Goal: Task Accomplishment & Management: Complete application form

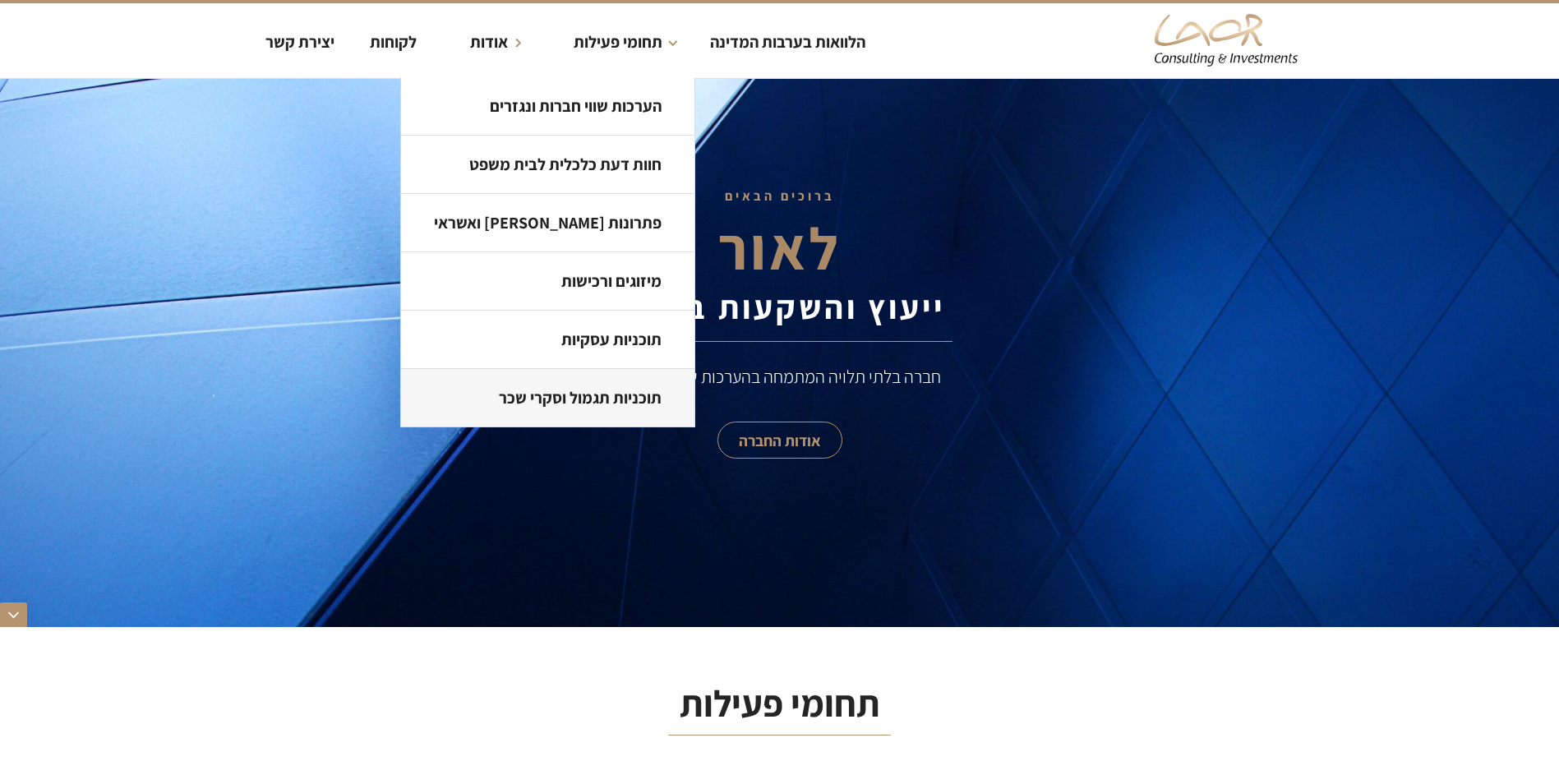
click at [599, 395] on link "תוכניות תגמול וסקרי שכר" at bounding box center [548, 398] width 294 height 59
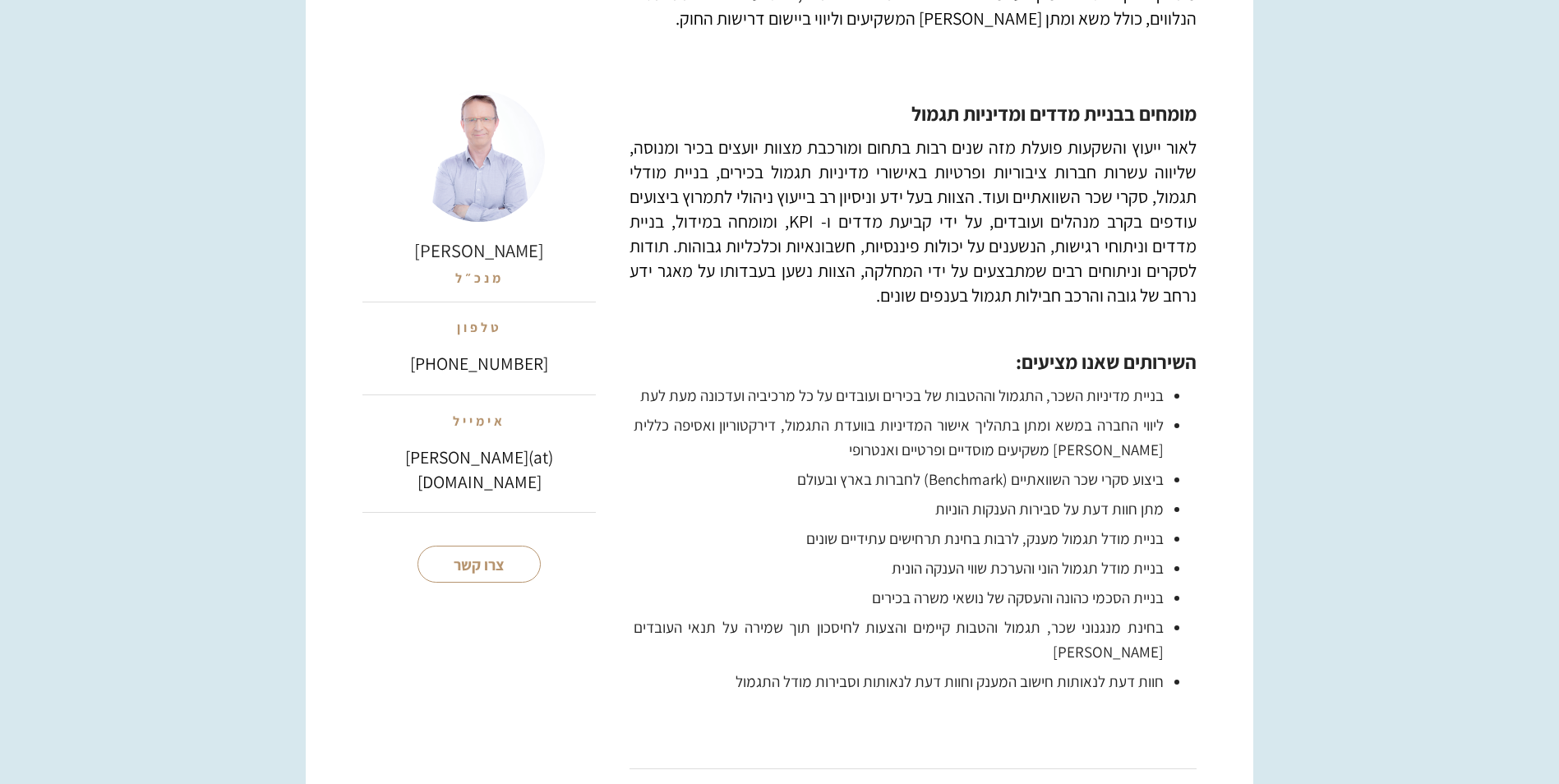
scroll to position [1151, 0]
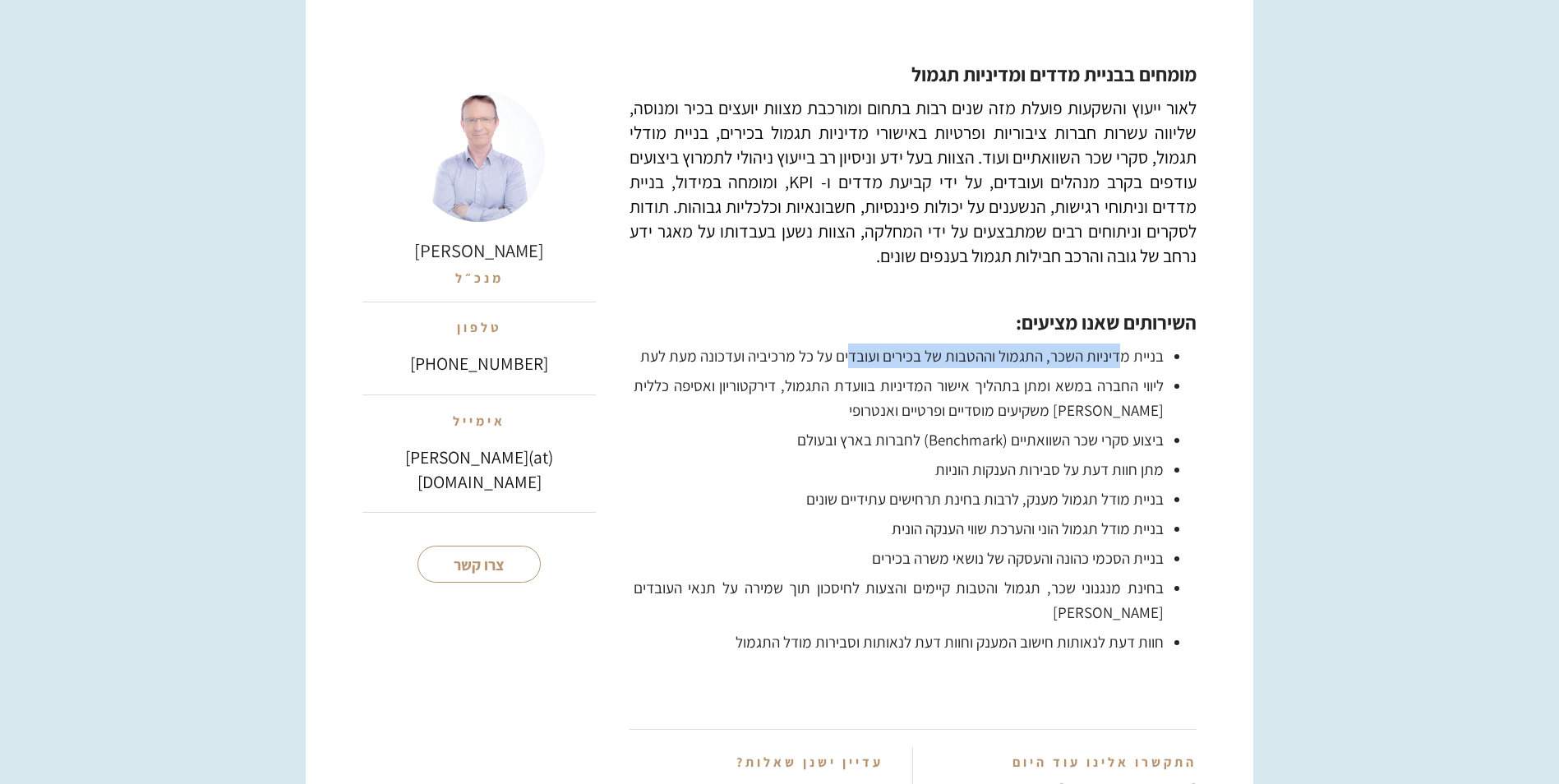
drag, startPoint x: 1123, startPoint y: 328, endPoint x: 853, endPoint y: 335, distance: 270.1
click at [853, 343] on li "בניית מדיניות השכר, התגמול וההטבות של בכירים ועובדים על כל מרכיביה ועדכונה מעת …" at bounding box center [896, 356] width 534 height 25
drag, startPoint x: 853, startPoint y: 335, endPoint x: 769, endPoint y: 333, distance: 84.0
click at [815, 343] on li "בניית מדיניות השכר, התגמול וההטבות של בכירים ועובדים על כל מרכיביה ועדכונה מעת …" at bounding box center [896, 356] width 534 height 25
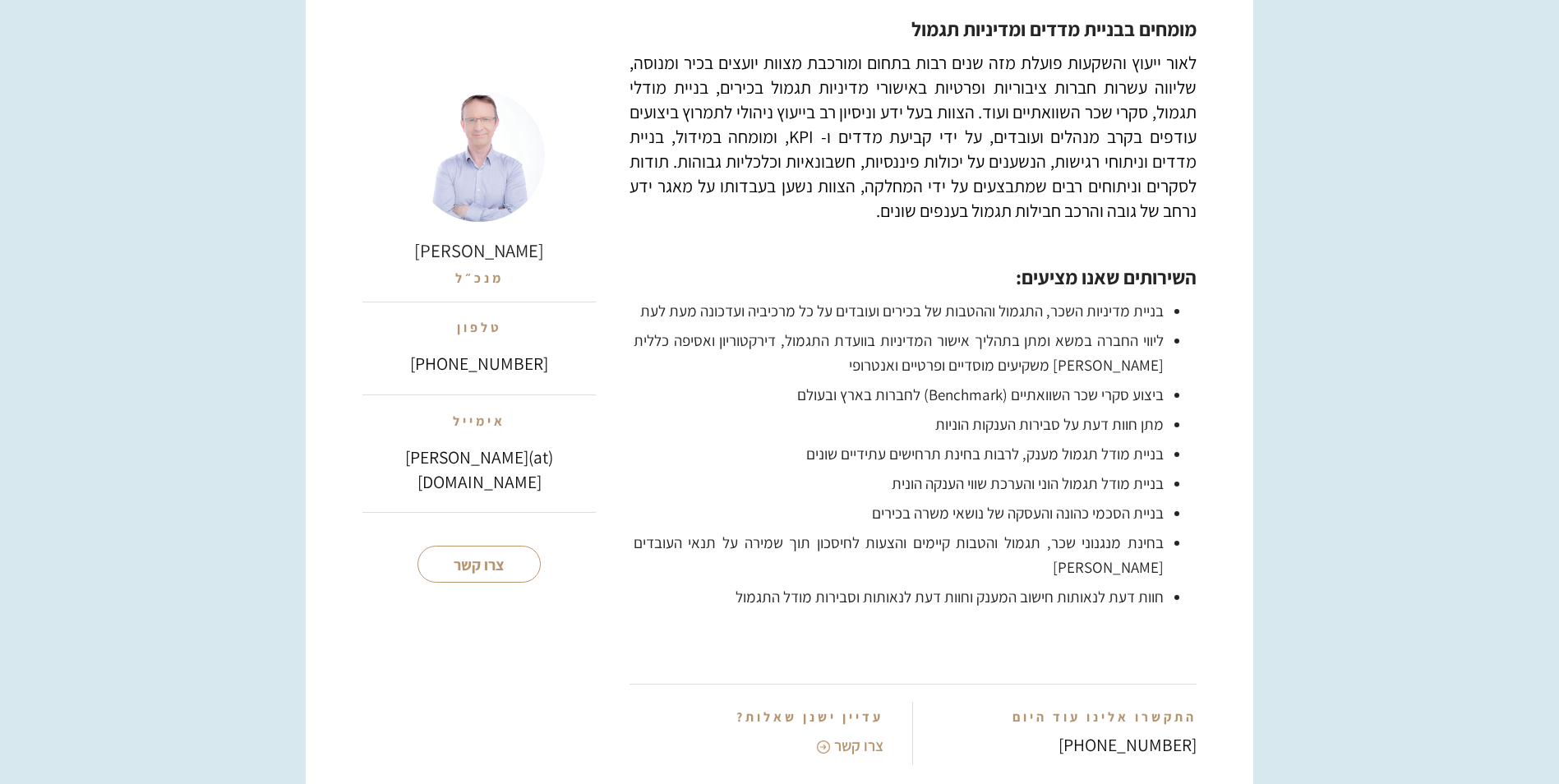
scroll to position [1232, 0]
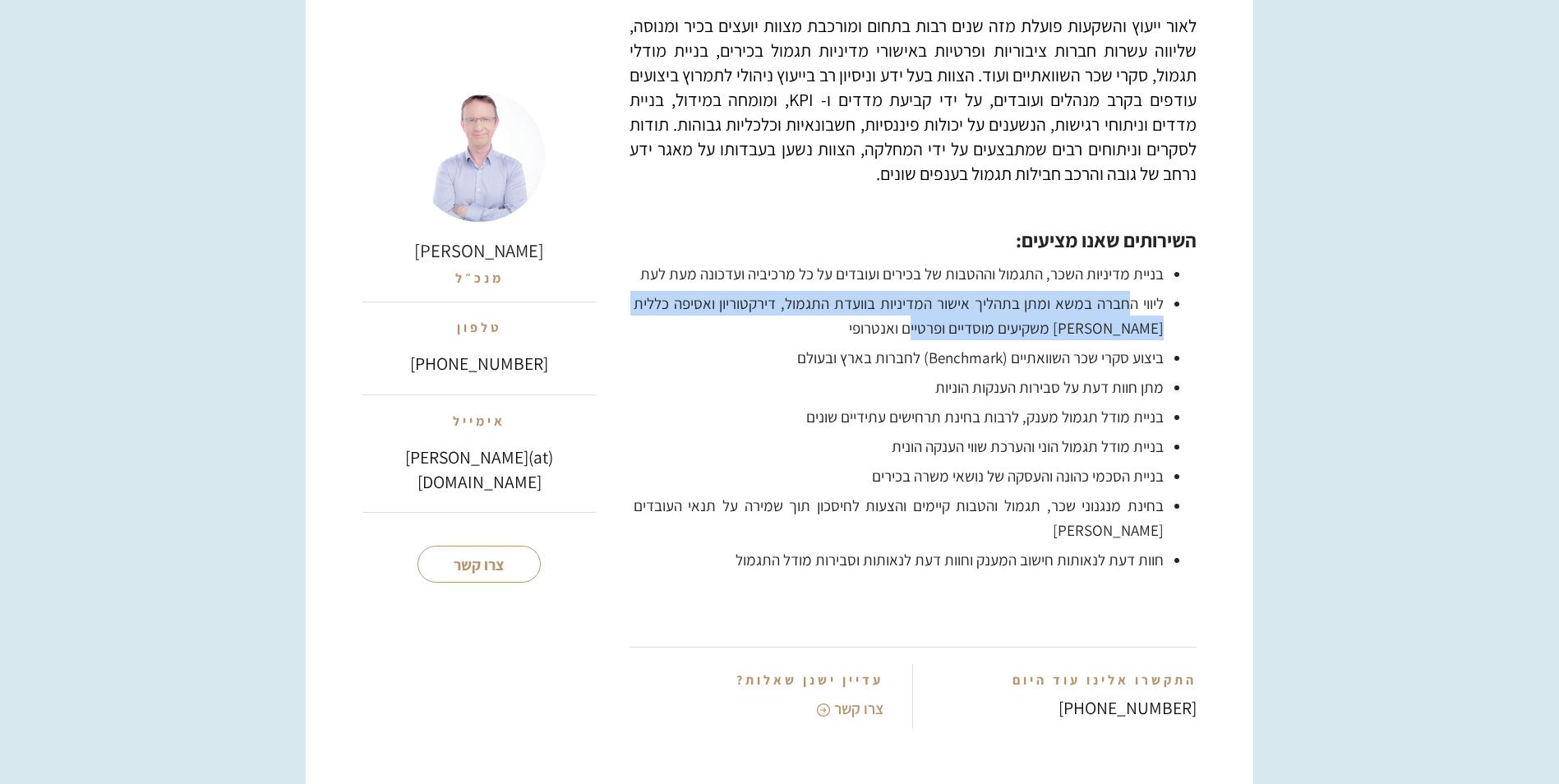
drag, startPoint x: 1126, startPoint y: 279, endPoint x: 714, endPoint y: 299, distance: 412.5
click at [714, 299] on li "ליווי החברה במשא ומתן בתהליך אישור המדיניות בוועדת התגמול, דירקטוריון ואסיפה כל…" at bounding box center [896, 315] width 534 height 49
drag, startPoint x: 714, startPoint y: 299, endPoint x: 868, endPoint y: 313, distance: 154.6
click at [868, 313] on li "ליווי החברה במשא ומתן בתהליך אישור המדיניות בוועדת התגמול, דירקטוריון ואסיפה כל…" at bounding box center [896, 315] width 534 height 49
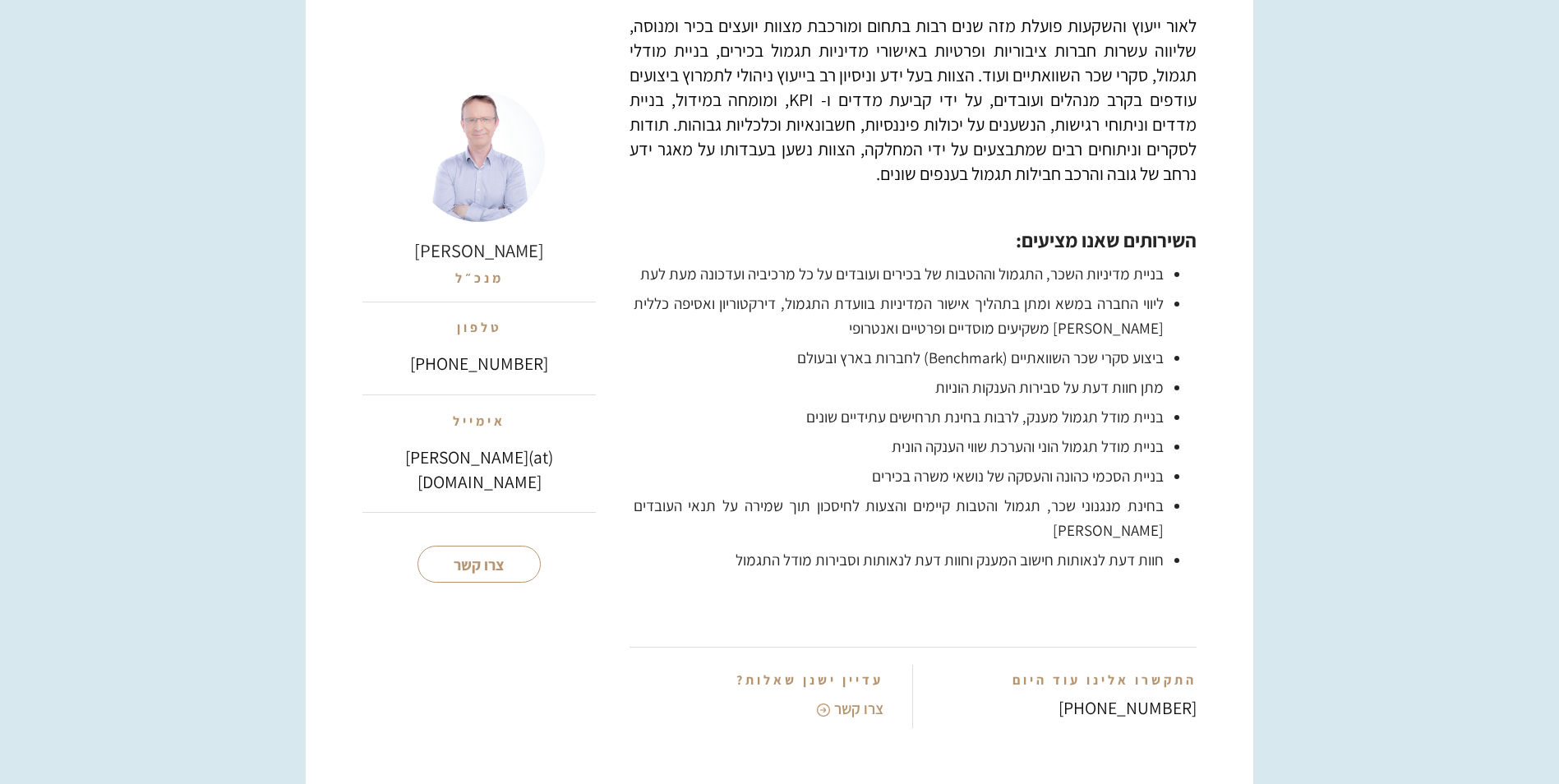
scroll to position [1315, 0]
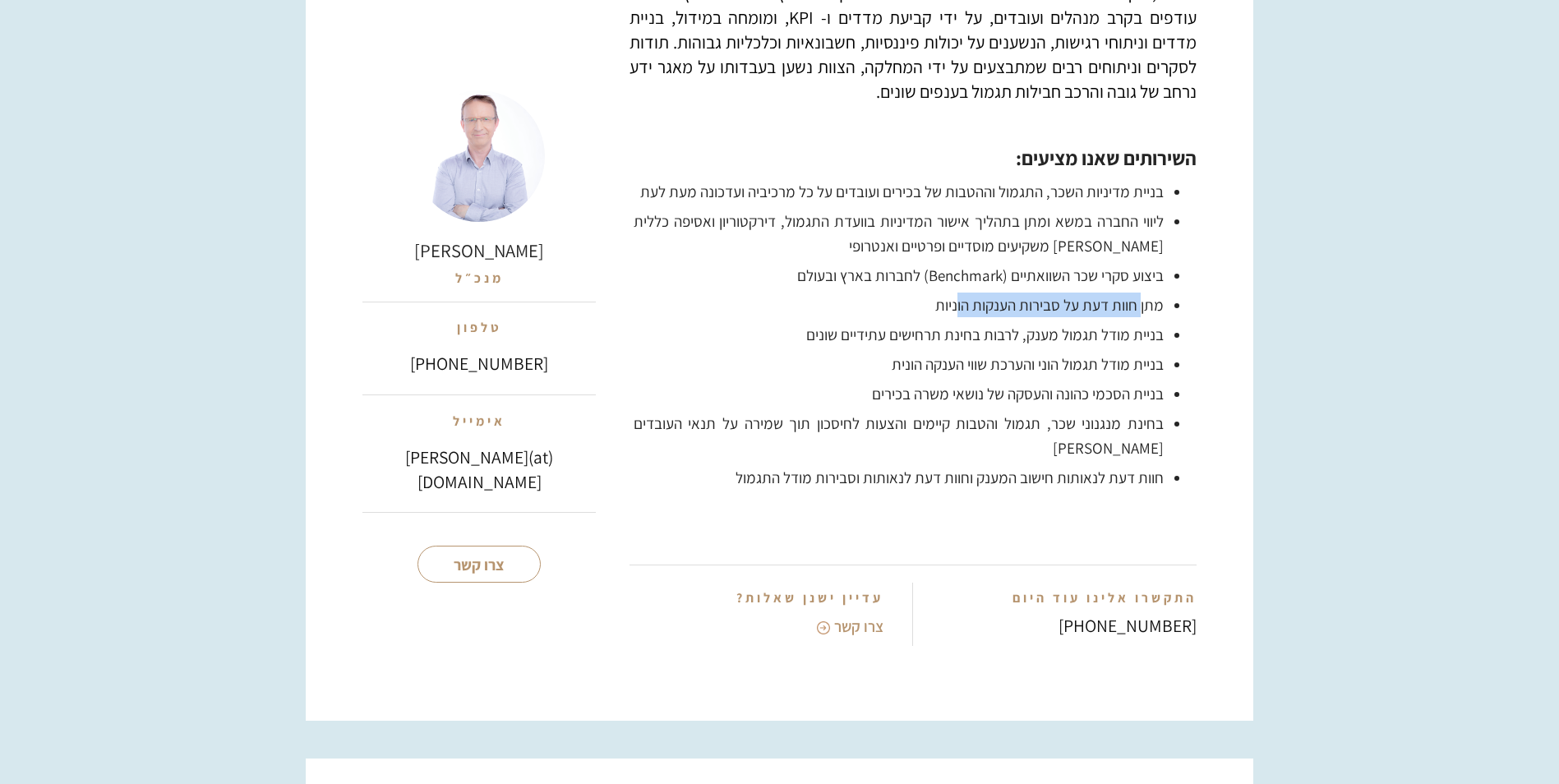
drag, startPoint x: 1139, startPoint y: 280, endPoint x: 956, endPoint y: 279, distance: 183.0
click at [956, 292] on li "מתן חוות דעת על סבירות הענקות הוניות" at bounding box center [896, 305] width 534 height 25
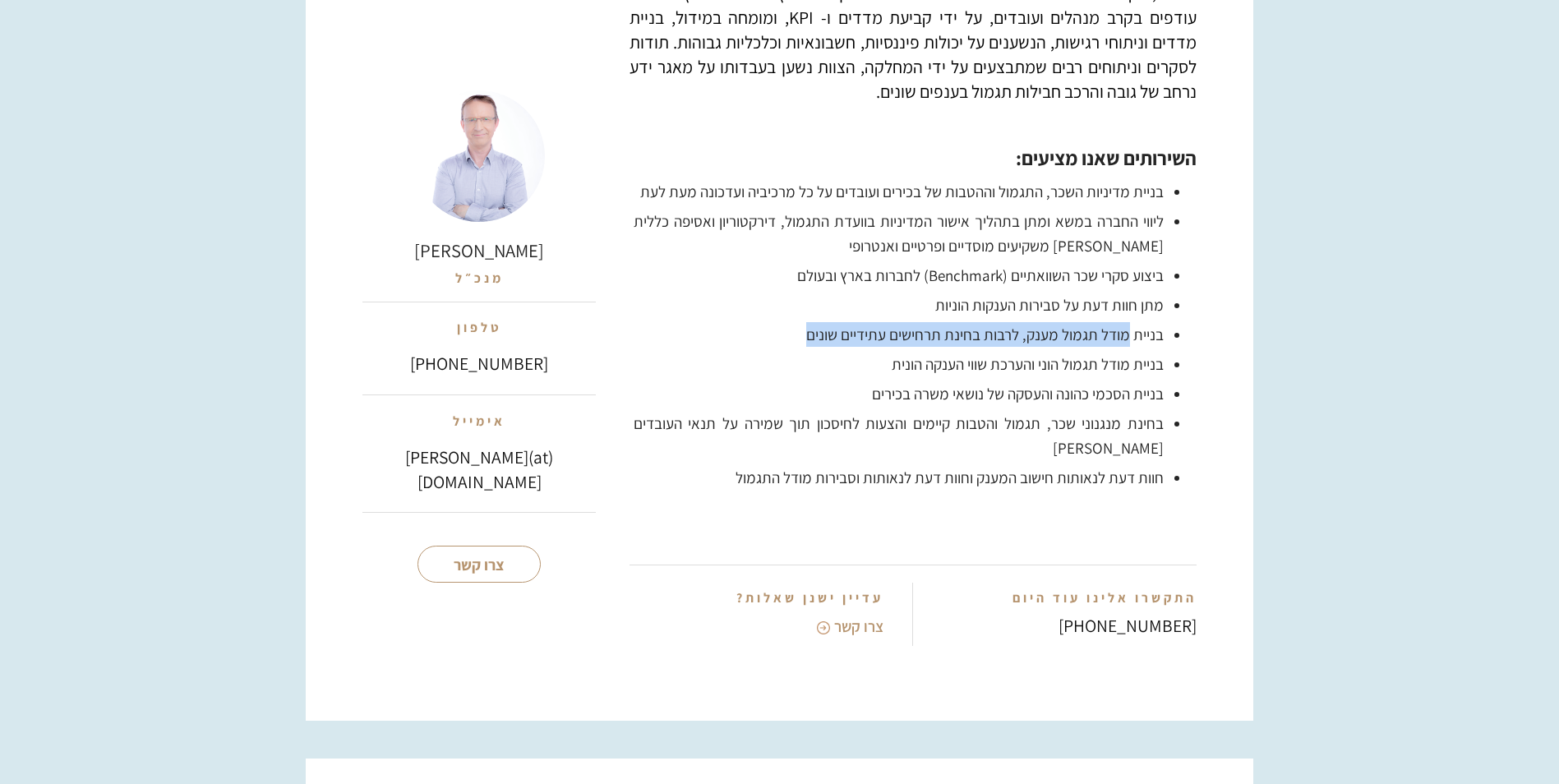
drag, startPoint x: 956, startPoint y: 279, endPoint x: 798, endPoint y: 310, distance: 161.0
click at [798, 322] on li "בניית מודל תגמול מענק, לרבות בחינת תרחישים עתידיים שונים" at bounding box center [896, 335] width 534 height 25
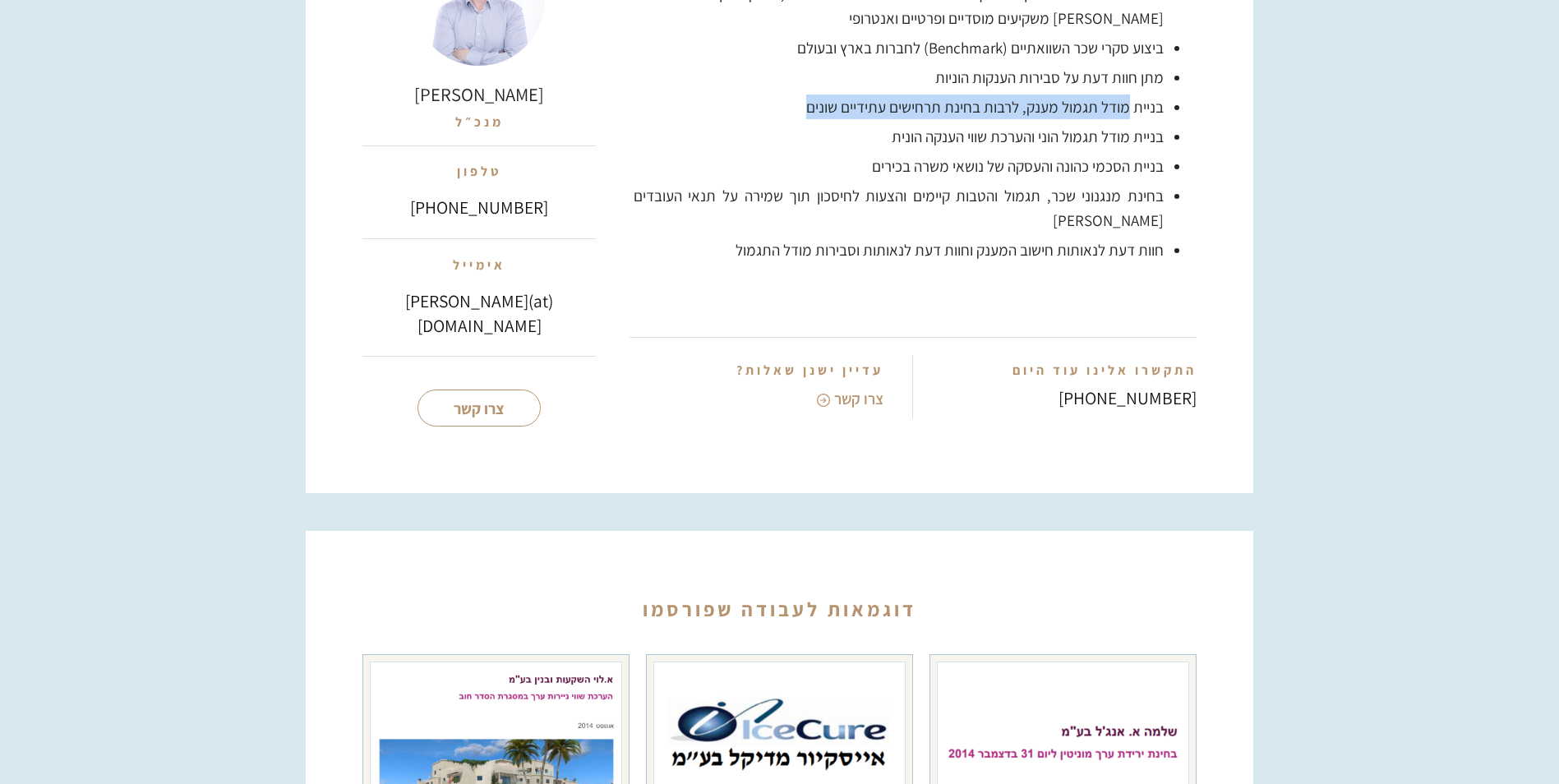
scroll to position [1561, 0]
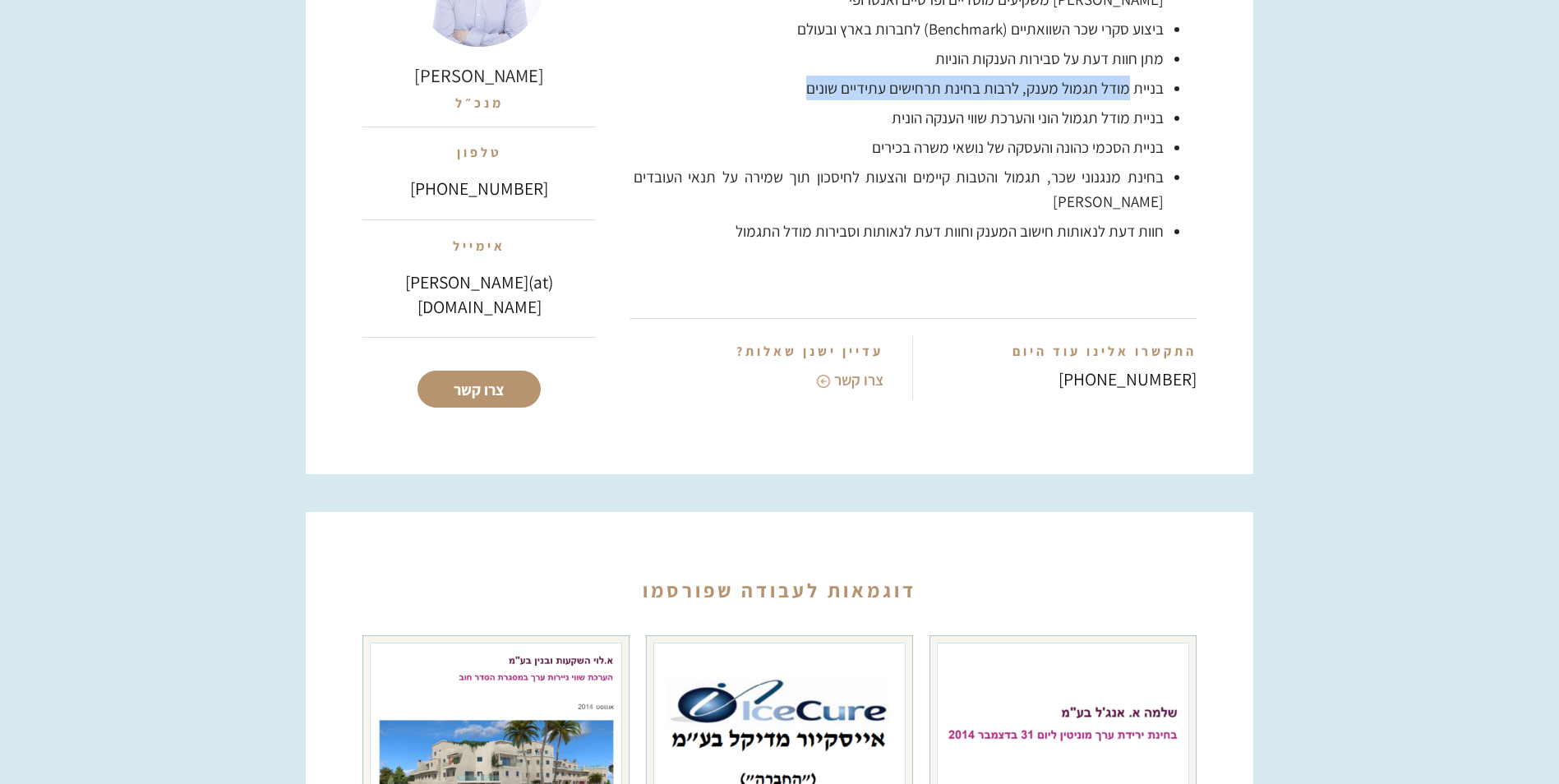
click at [478, 371] on link "צרו קשר" at bounding box center [479, 390] width 123 height 37
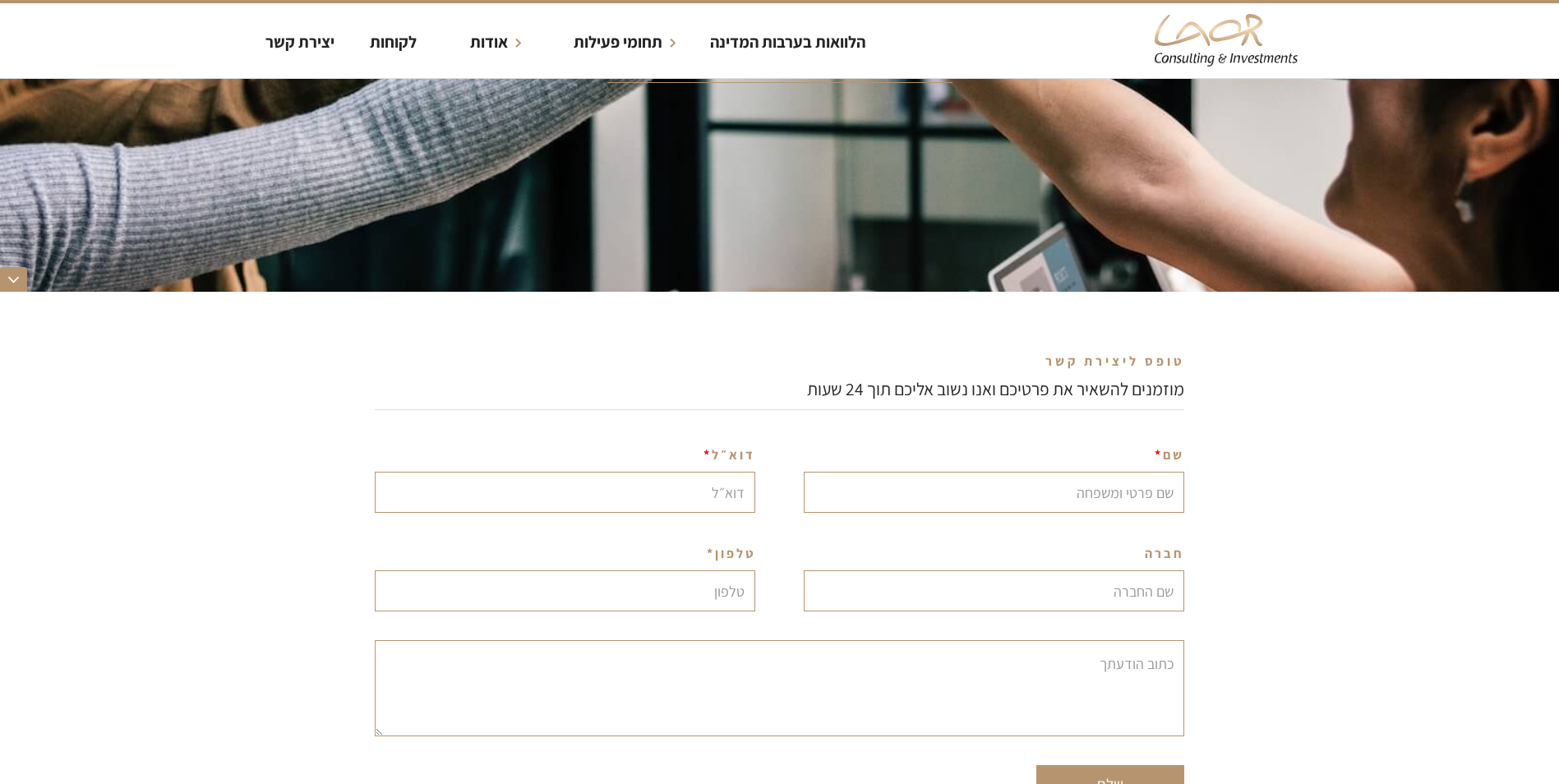
scroll to position [411, 0]
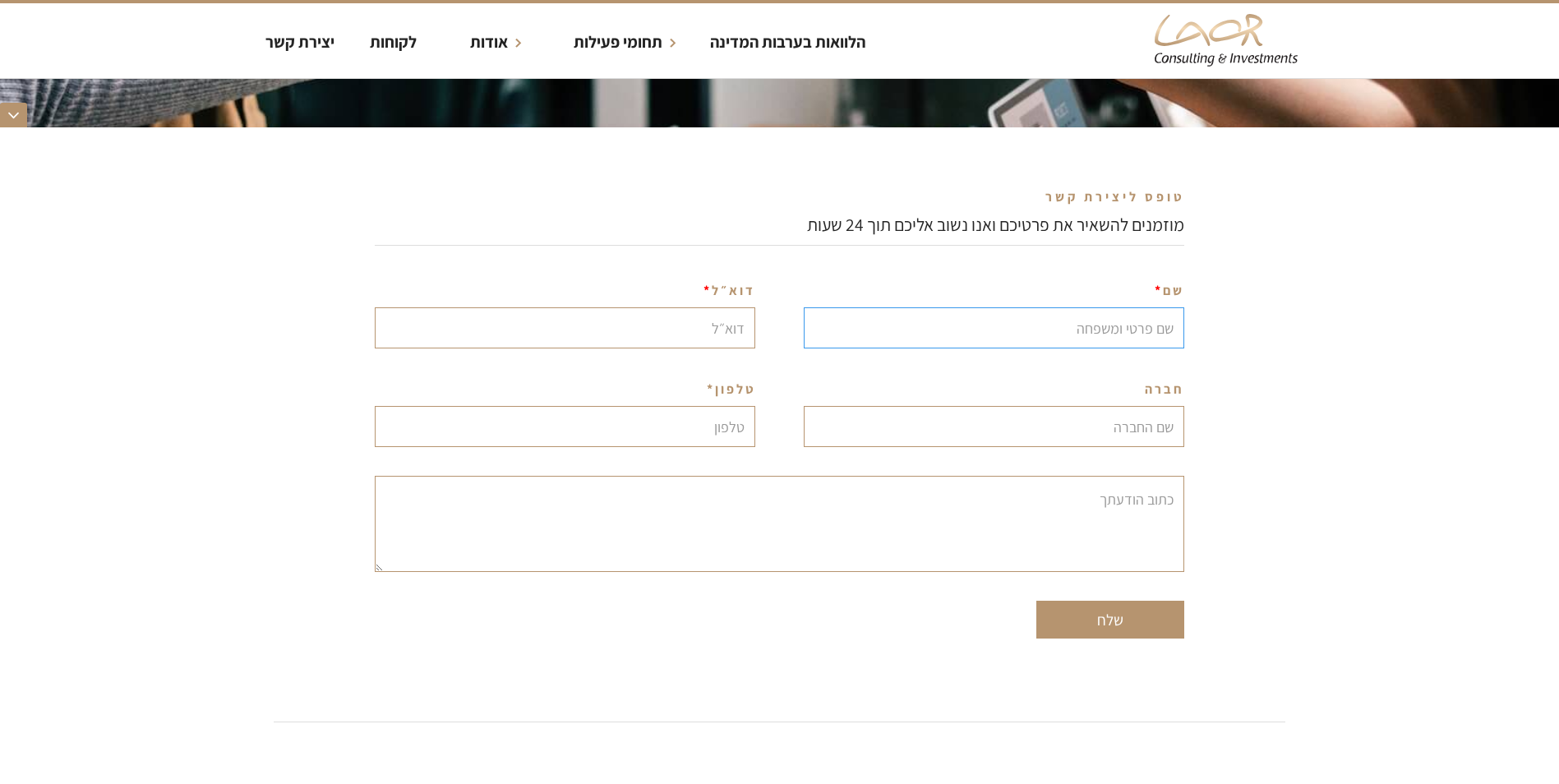
click at [1127, 330] on input "Contact Form" at bounding box center [994, 327] width 381 height 41
type input "שהד רחאל מסאד"
type input "315765693"
click at [707, 332] on input "Contact Form" at bounding box center [566, 327] width 381 height 41
type input "shahed.r@epsilon-delta.com"
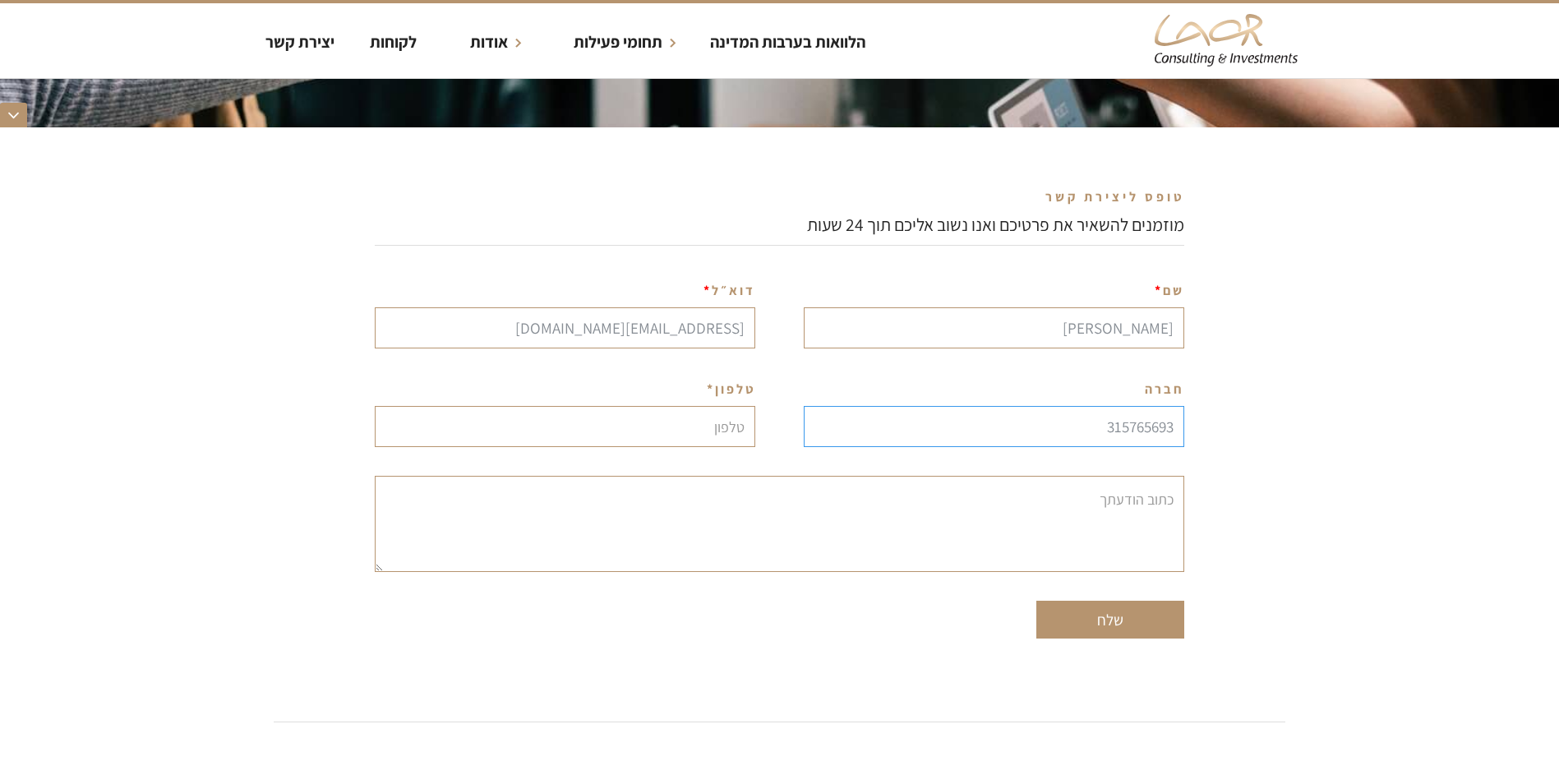
click at [1132, 431] on input "315765693" at bounding box center [994, 426] width 381 height 41
type input "קבוצת עפיפי"
click at [682, 428] on input "Contact Form" at bounding box center [566, 426] width 381 height 41
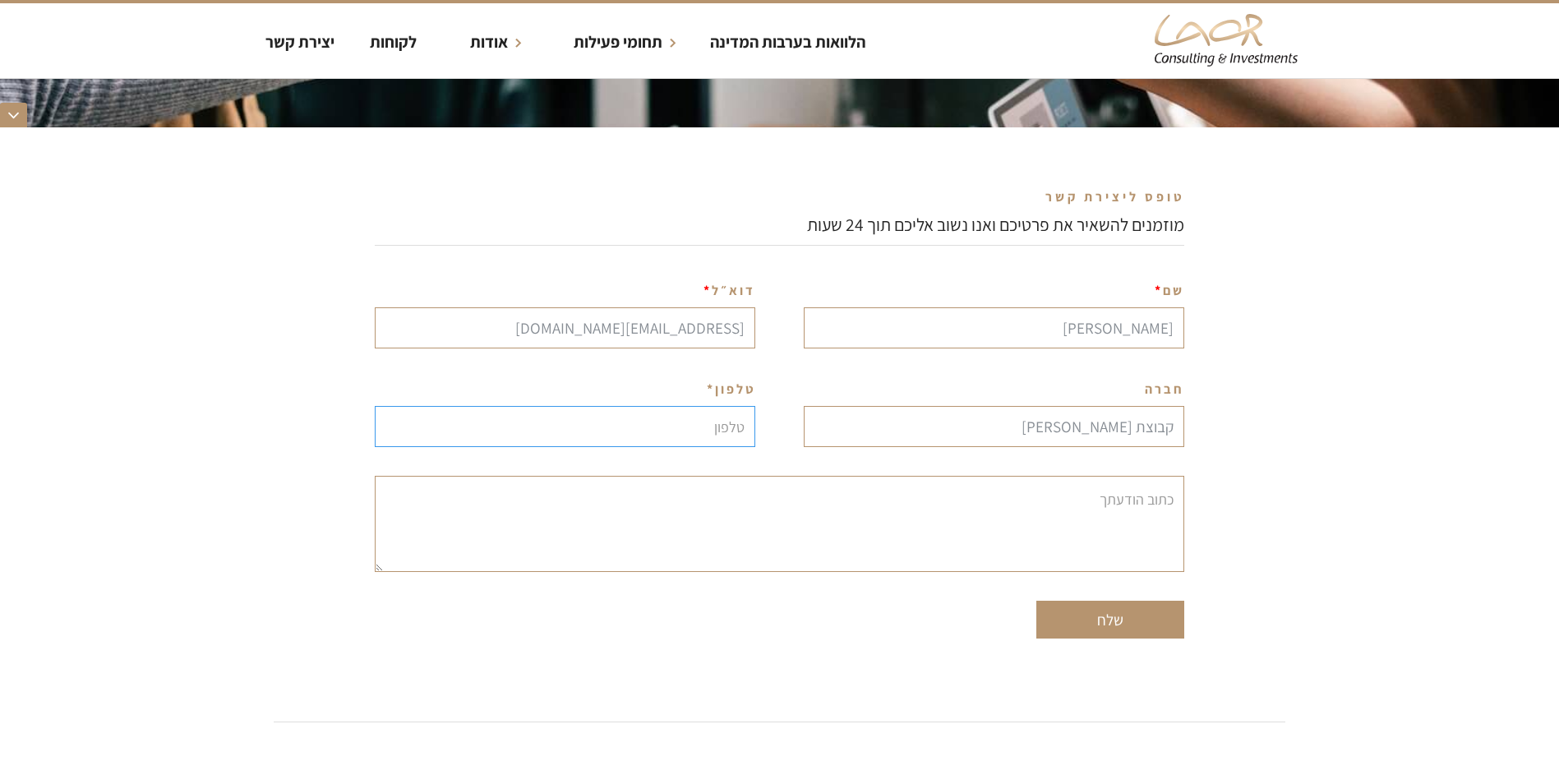
type input "0545959342"
click at [888, 546] on textarea "Contact Form" at bounding box center [780, 524] width 809 height 96
paste textarea "שלום רב, שמי שהד רחאל מסאד ואני משמשת כמנהלת פרויקטים למשאבי אנוש בקבוצת עפיפי.…"
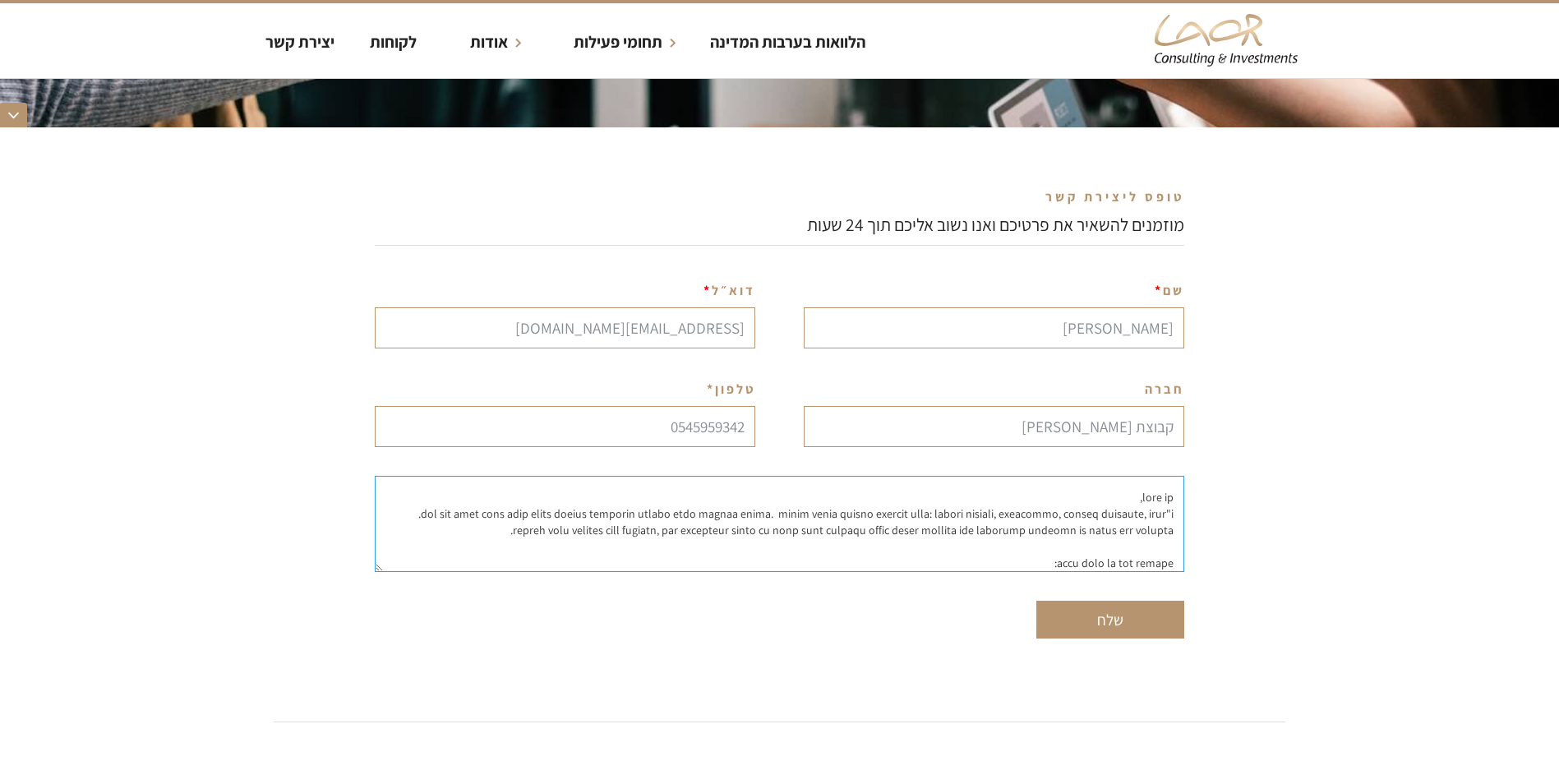
click at [1176, 484] on textarea "Contact Form" at bounding box center [780, 524] width 809 height 96
paste textarea "בקשה להצעת שירות - סקר שכר וגיבוש מדיניות תגמול"
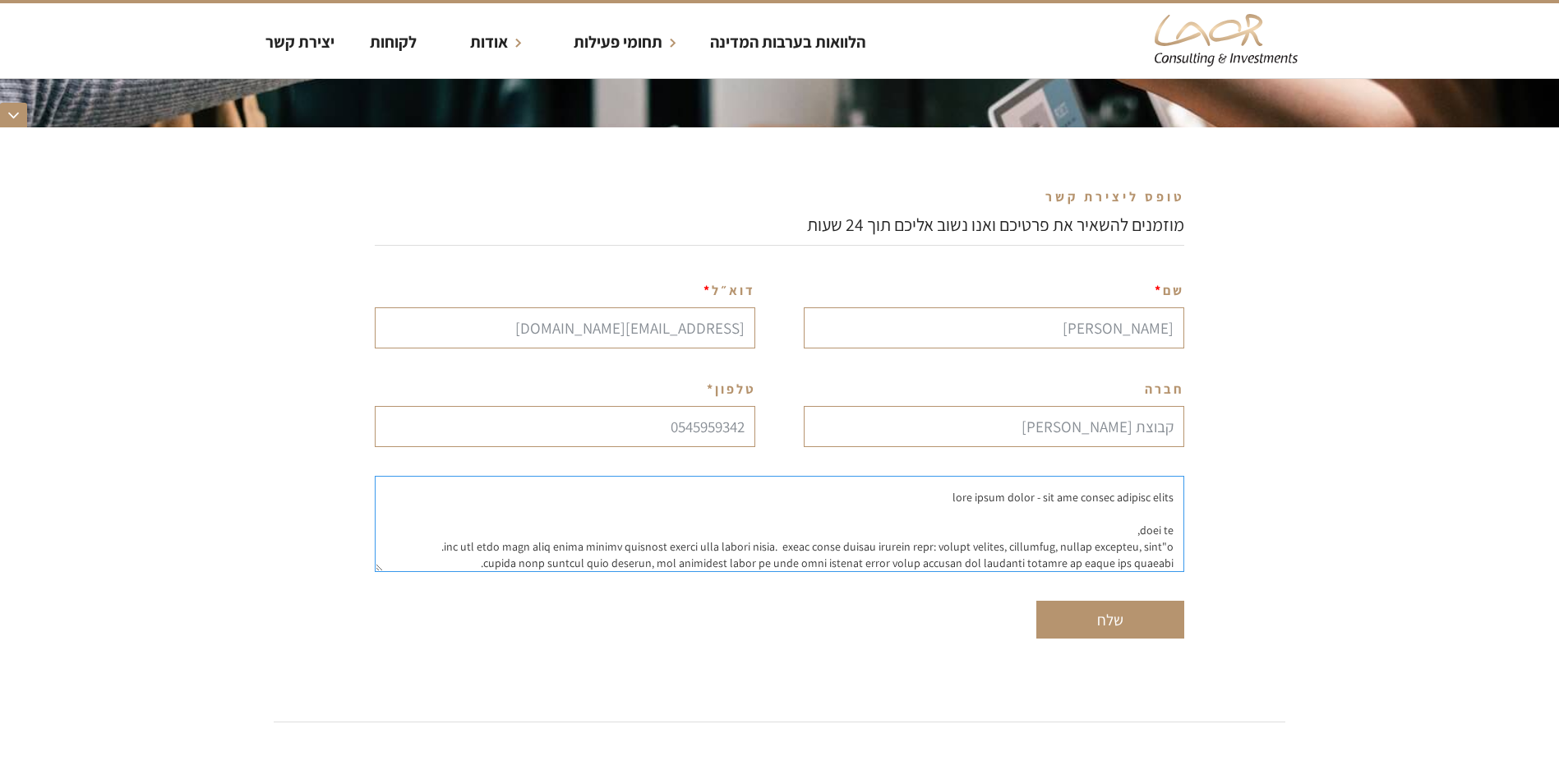
type textarea "בקשה להצעת שירות - סקר שכר וגיבוש מדיניות תגמול שלום רב, שמי שהד רחאל מסאד ואני…"
click at [1123, 616] on input "שלח" at bounding box center [1111, 619] width 148 height 38
type input "נא להמתין..."
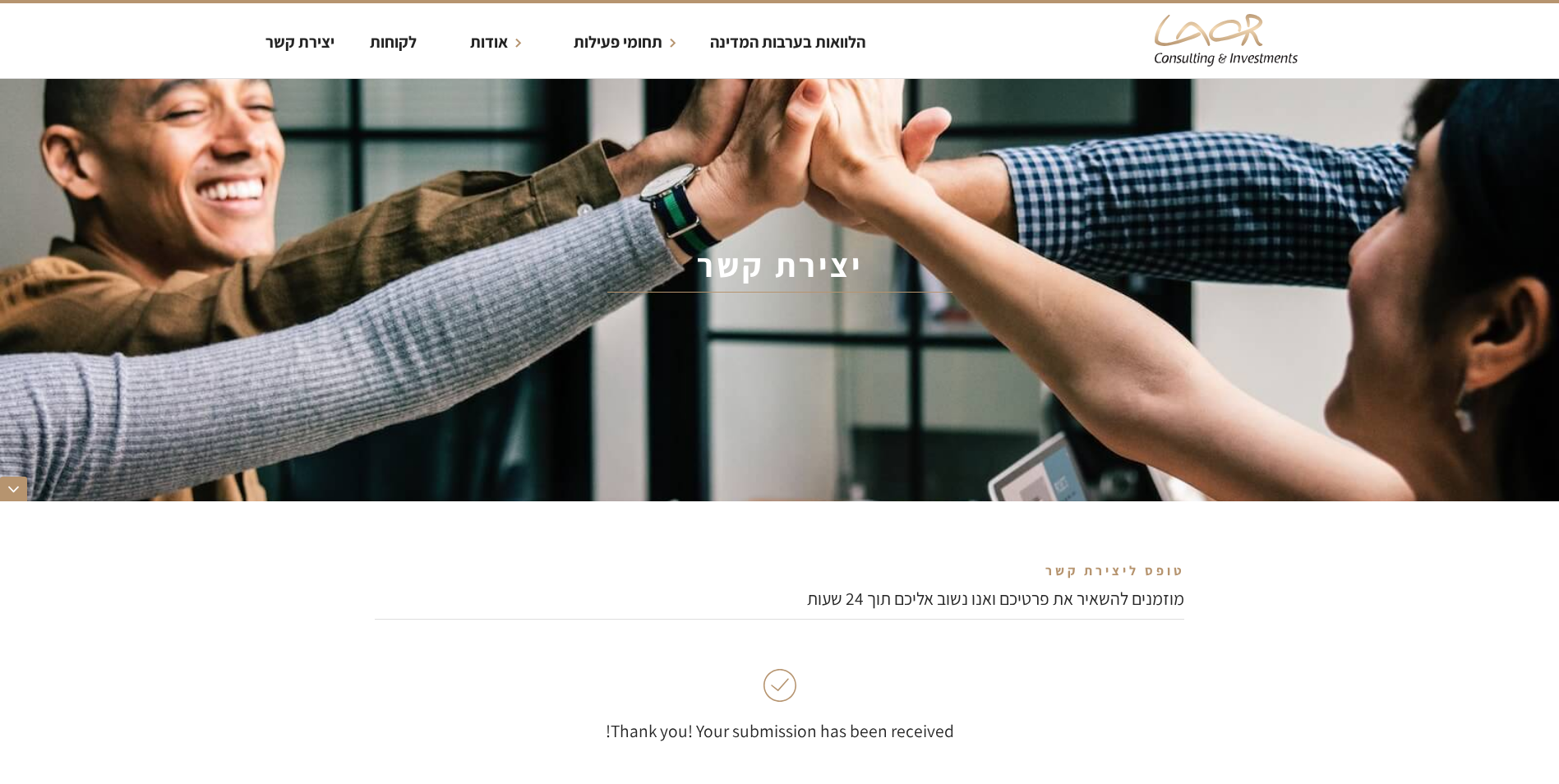
scroll to position [0, 0]
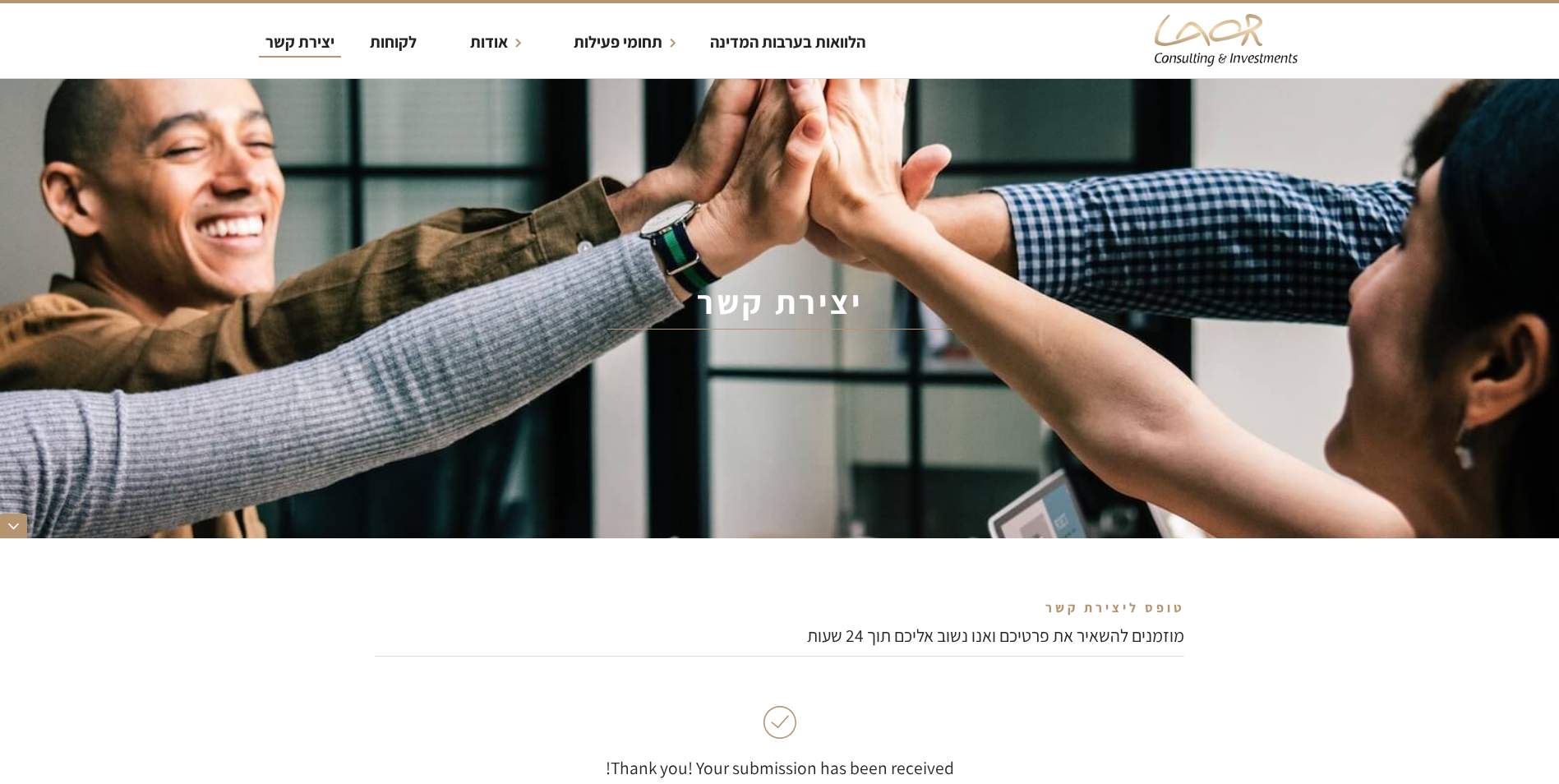
click at [291, 43] on div "יצירת קשר" at bounding box center [300, 42] width 69 height 25
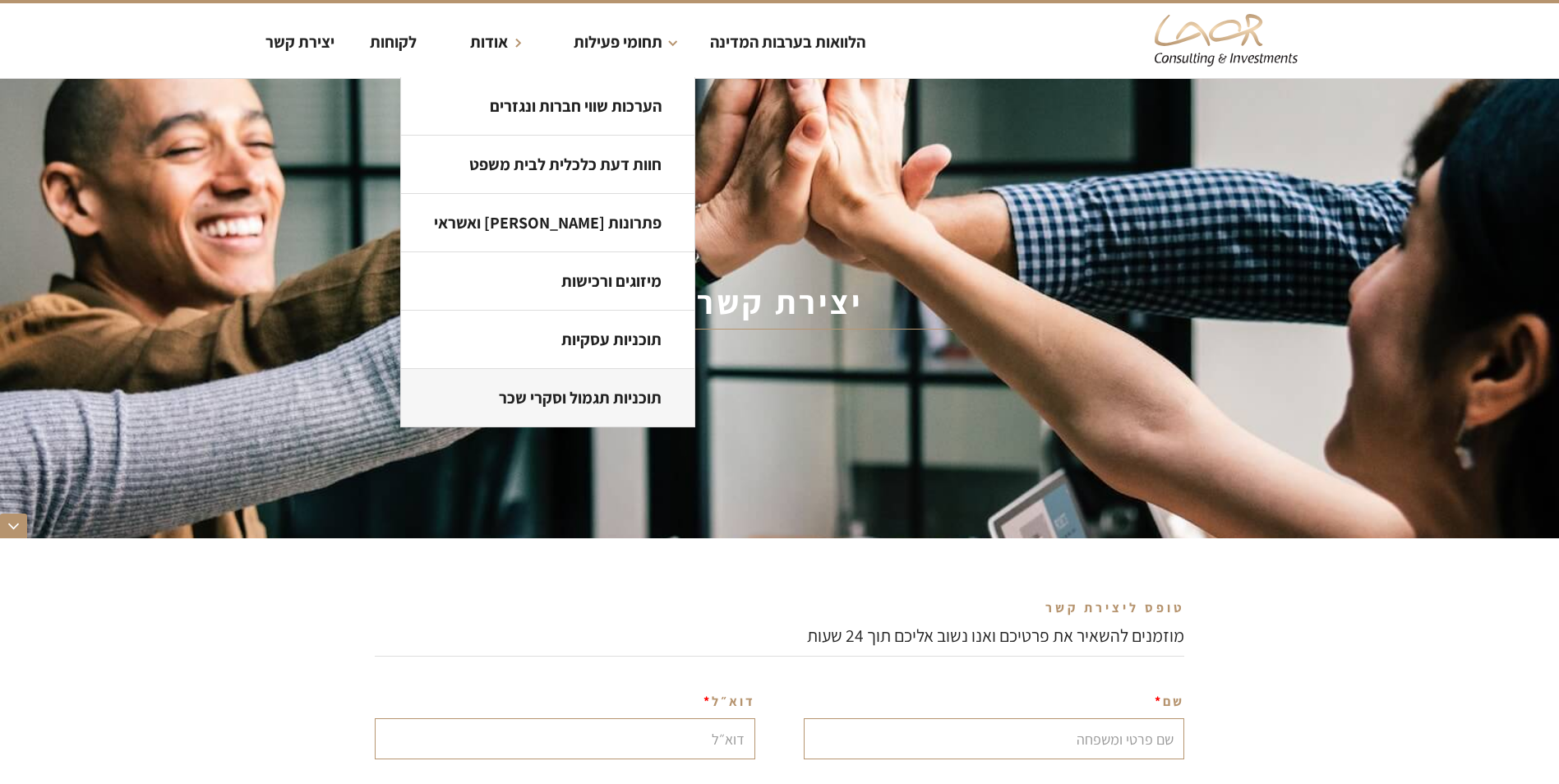
click at [598, 397] on link "תוכניות תגמול וסקרי שכר" at bounding box center [548, 398] width 294 height 59
